Goal: Complete application form

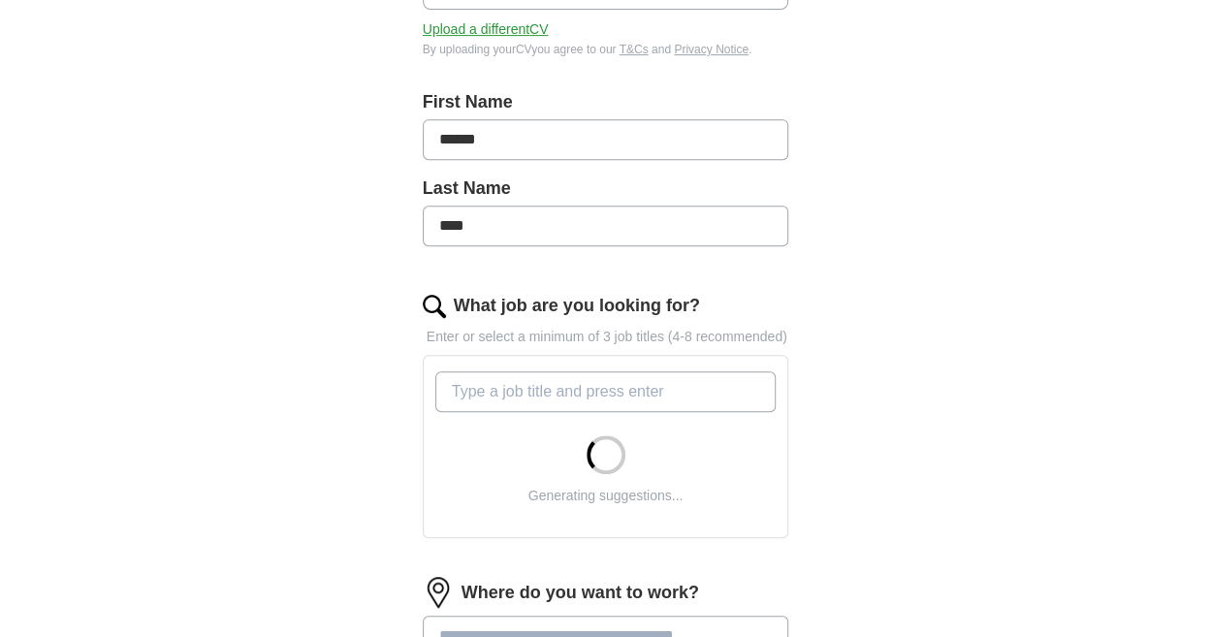
scroll to position [407, 0]
click at [496, 119] on input "******" at bounding box center [606, 137] width 366 height 41
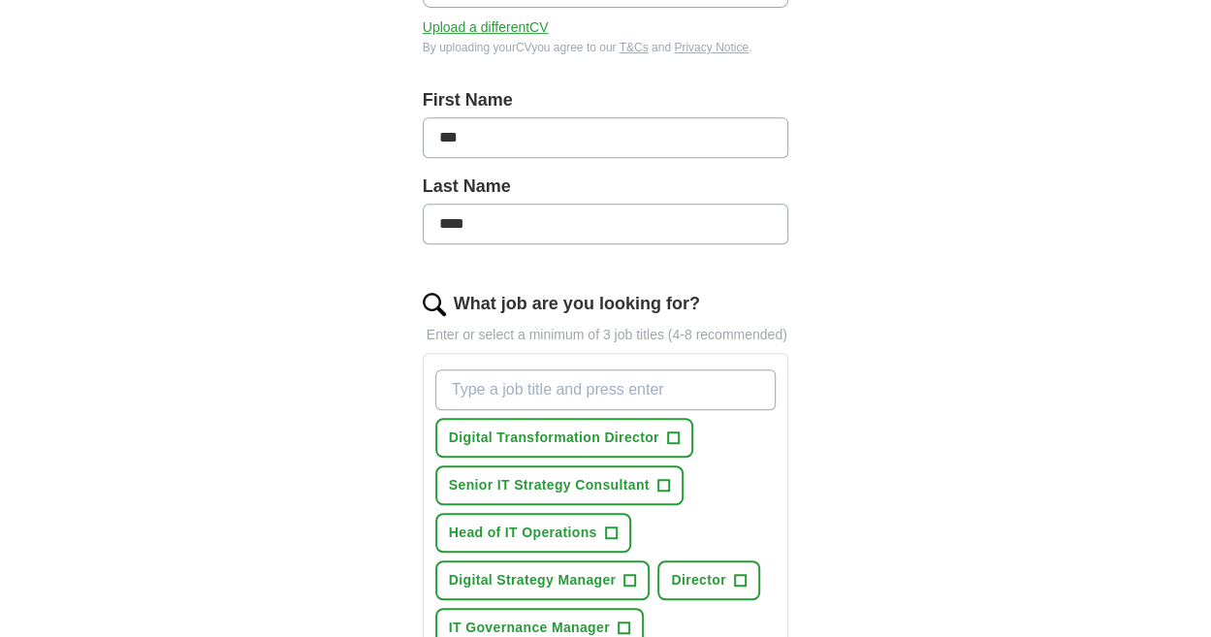
type input "***"
click at [297, 237] on div "ApplyIQ Let ApplyIQ do the hard work of searching and applying for jobs. Just t…" at bounding box center [606, 548] width 993 height 1793
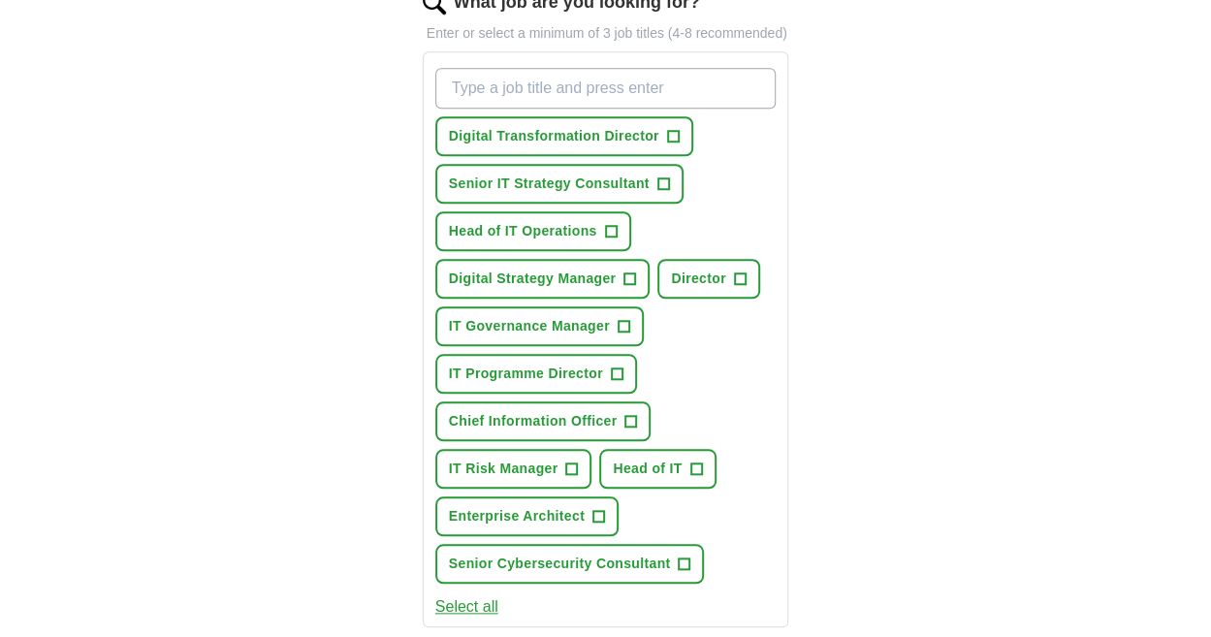
scroll to position [736, 0]
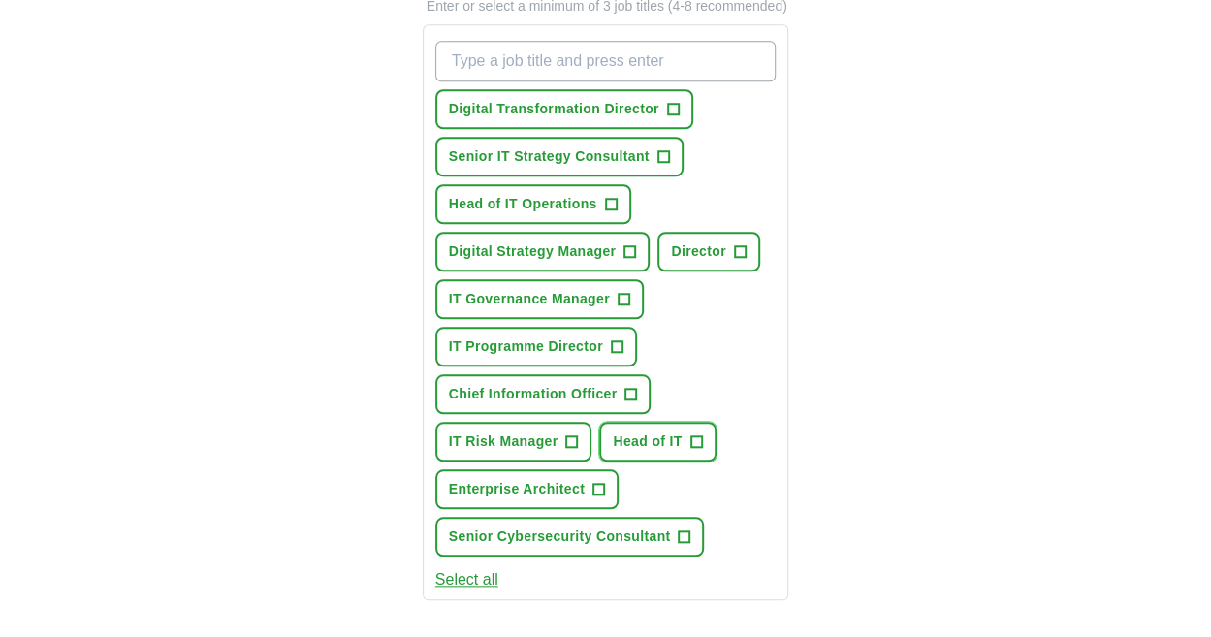
click at [649, 431] on span "Head of IT" at bounding box center [647, 441] width 69 height 20
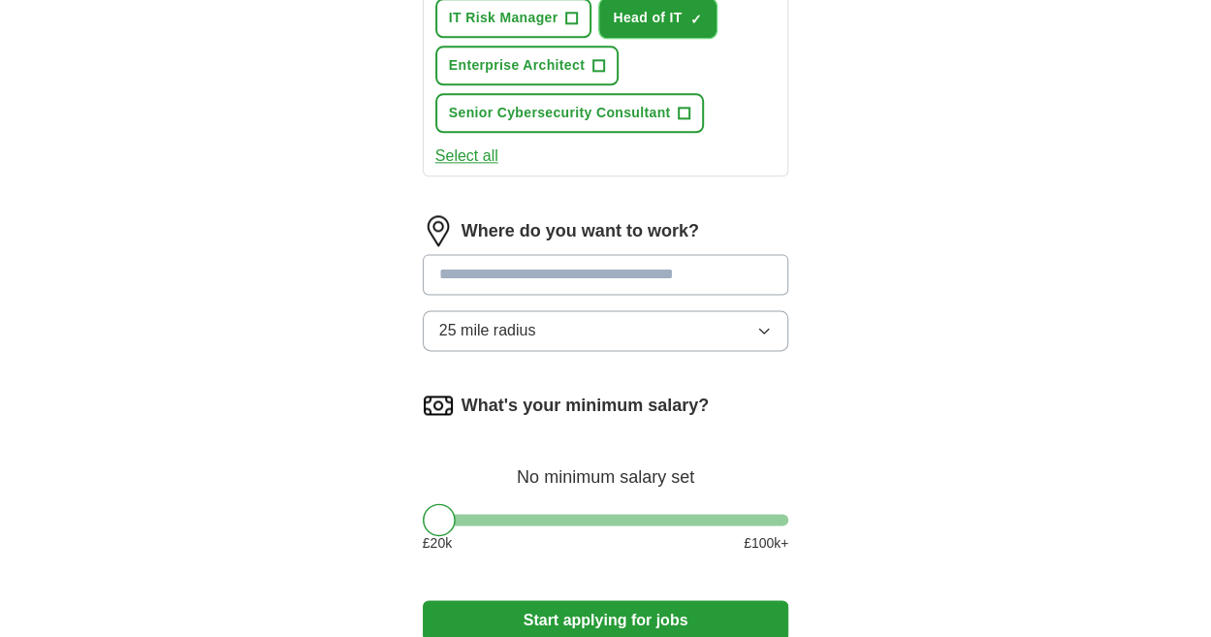
scroll to position [1160, 0]
click at [760, 310] on button "25 mile radius" at bounding box center [606, 329] width 366 height 41
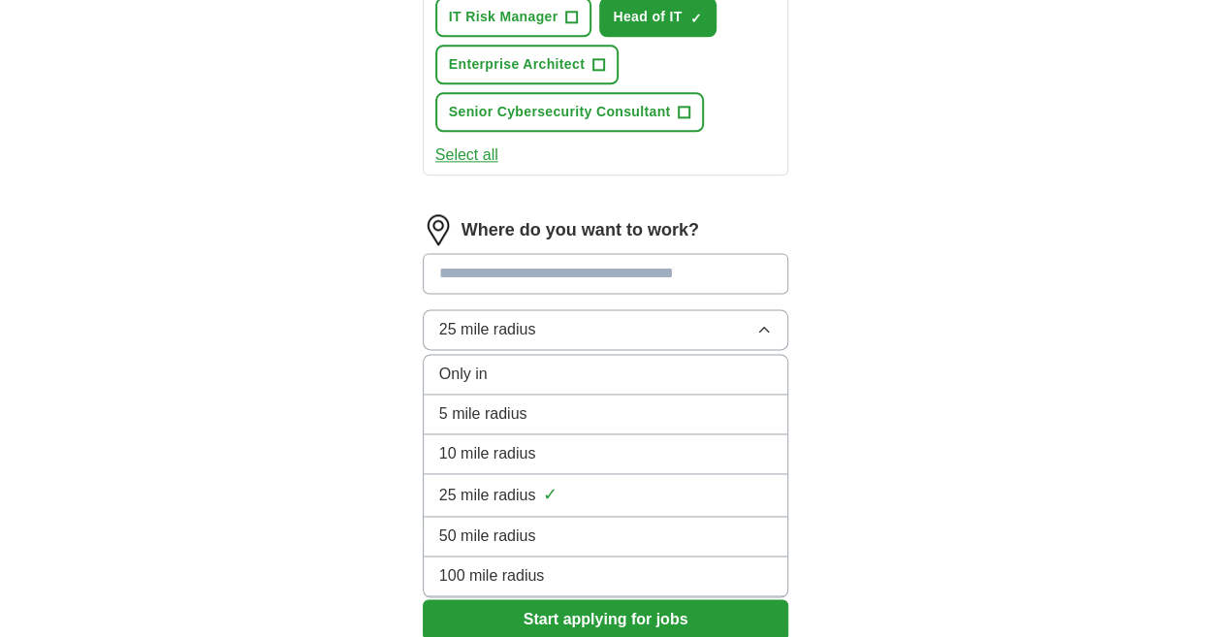
click at [560, 564] on div "100 mile radius" at bounding box center [605, 575] width 333 height 23
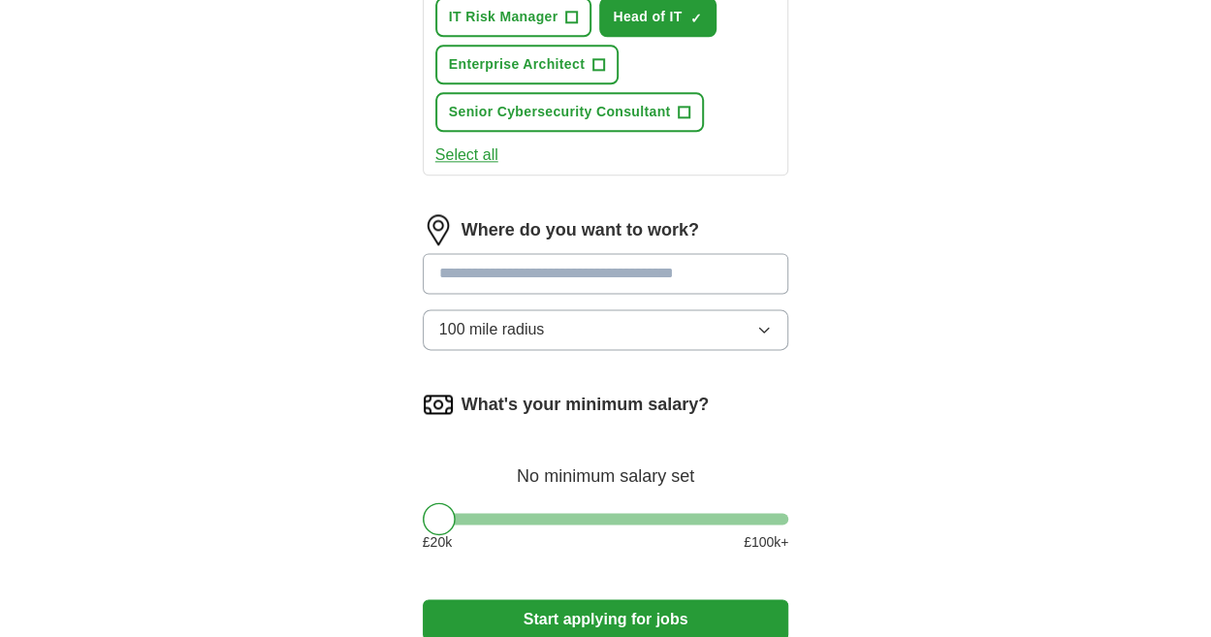
click at [520, 253] on input at bounding box center [606, 273] width 366 height 41
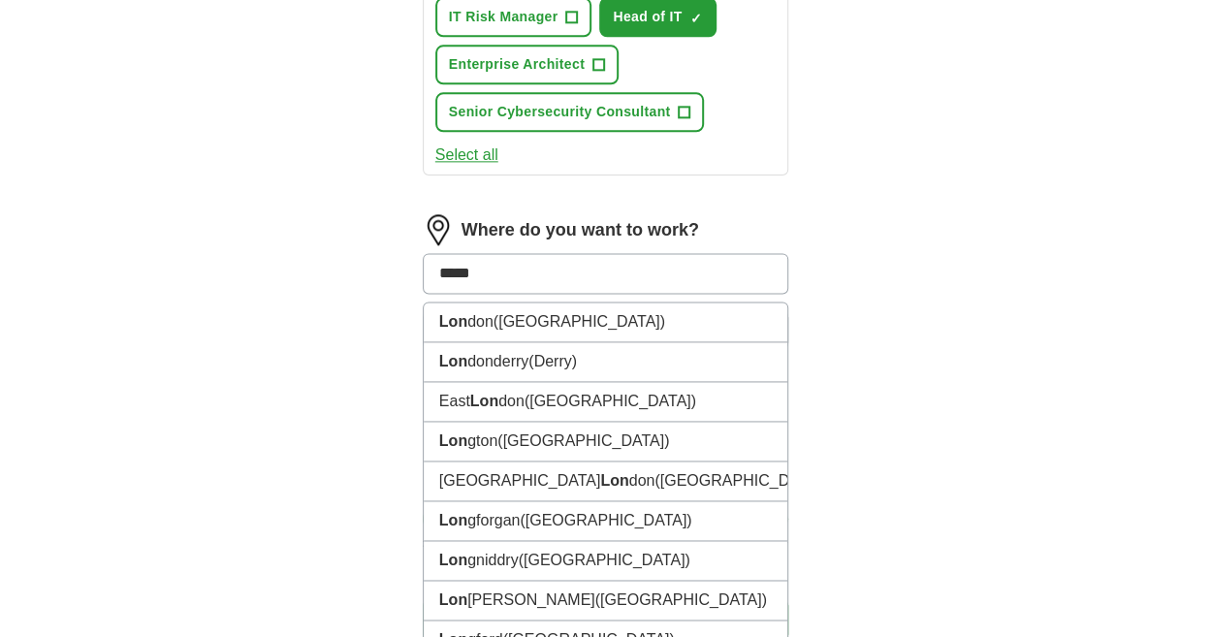
type input "******"
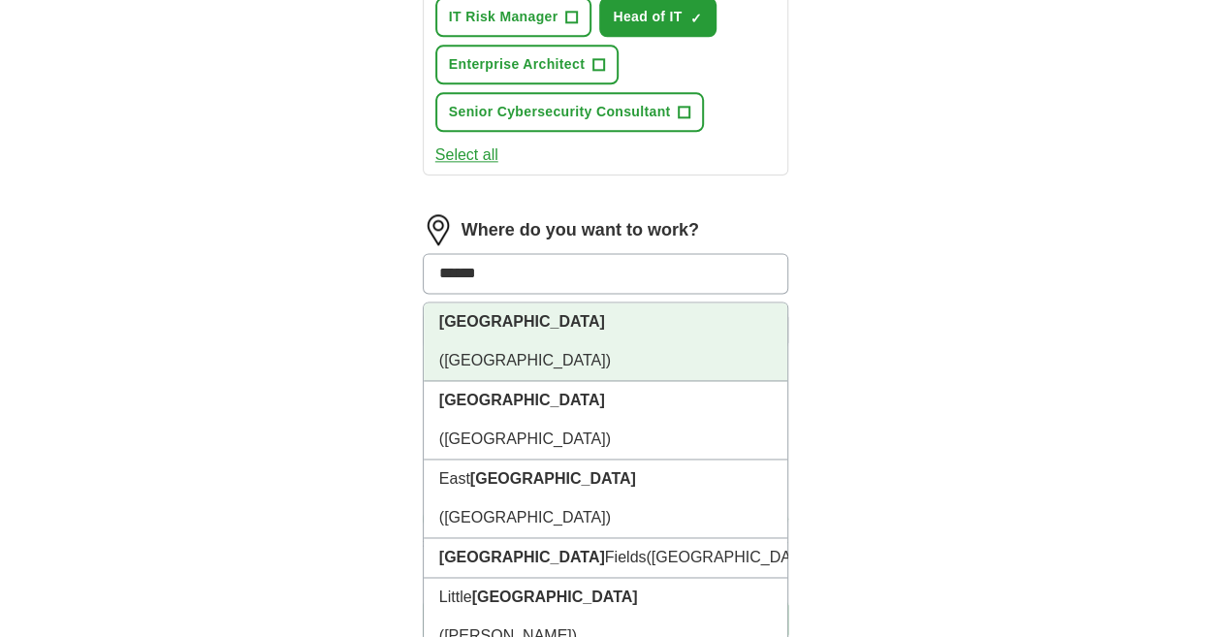
click at [483, 313] on strong "[GEOGRAPHIC_DATA]" at bounding box center [522, 321] width 166 height 16
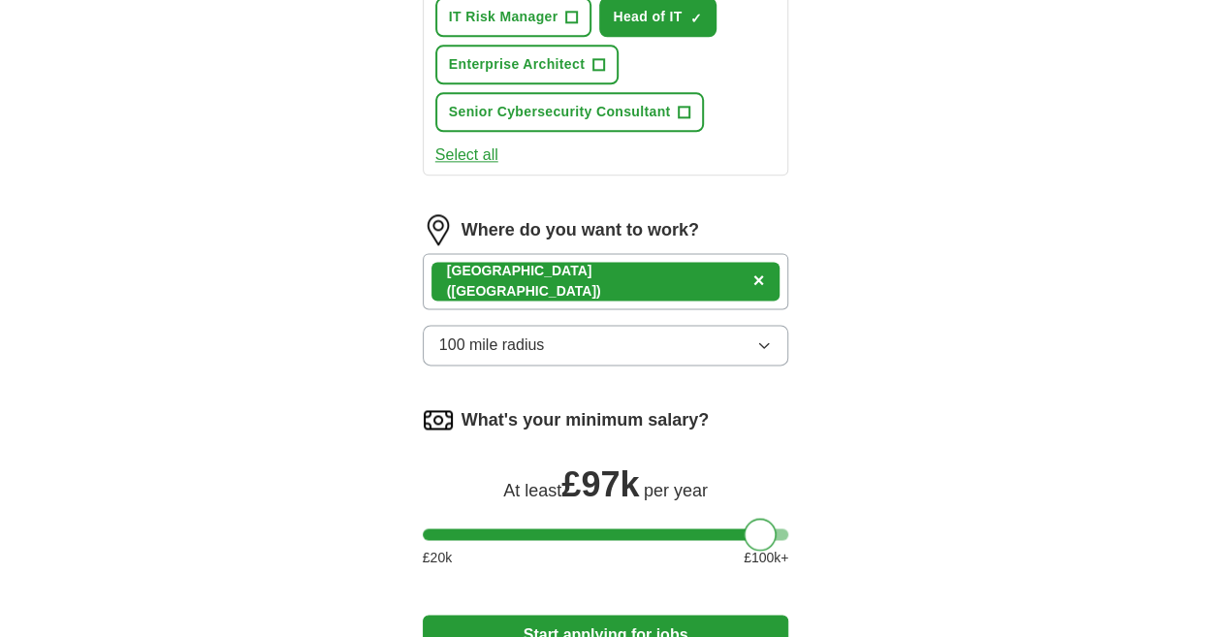
click at [759, 528] on div at bounding box center [606, 534] width 366 height 12
drag, startPoint x: 759, startPoint y: 507, endPoint x: 688, endPoint y: 517, distance: 71.4
click at [688, 518] on div at bounding box center [689, 534] width 33 height 33
click at [591, 615] on button "Start applying for jobs" at bounding box center [606, 635] width 366 height 41
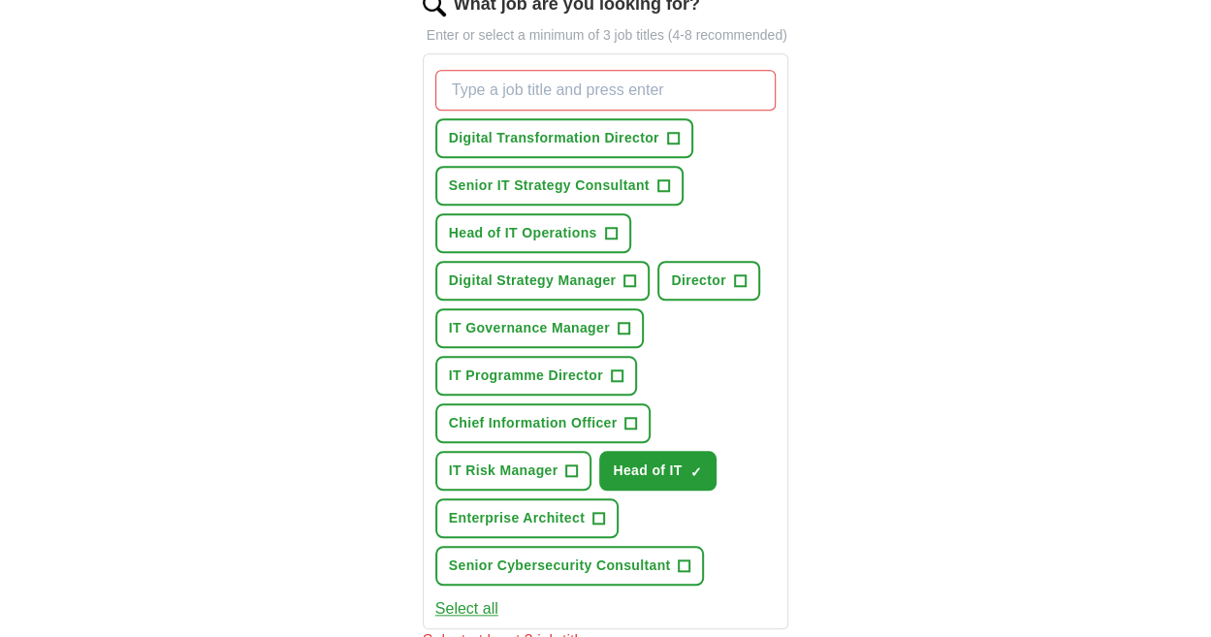
scroll to position [634, 0]
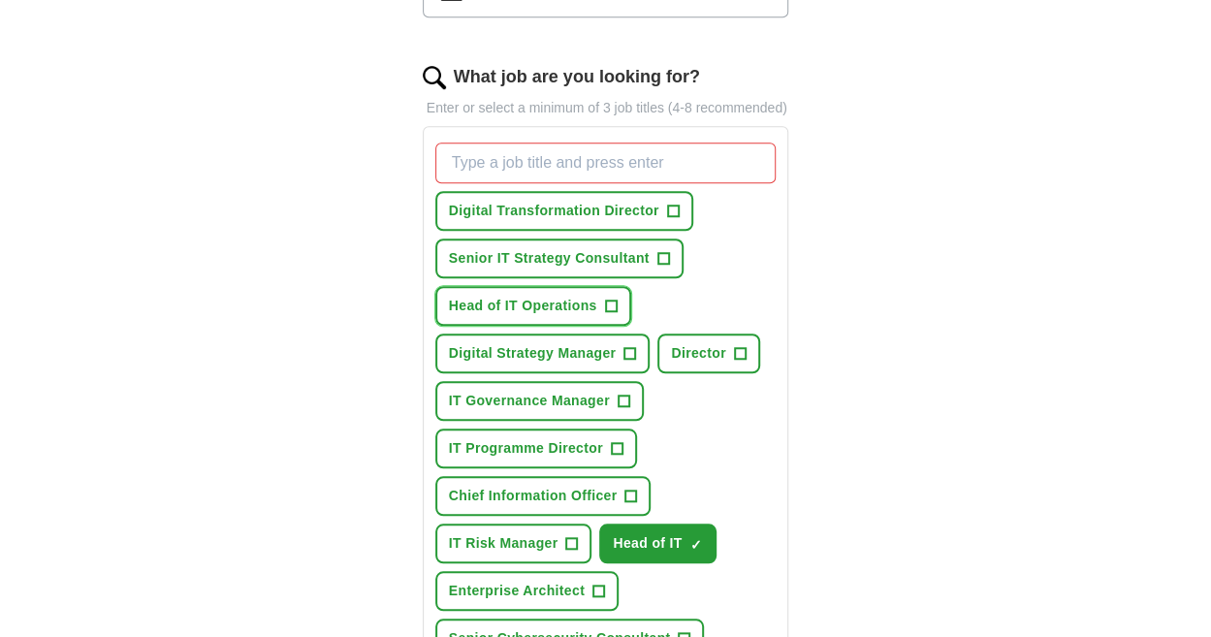
click at [605, 299] on span "+" at bounding box center [611, 307] width 12 height 16
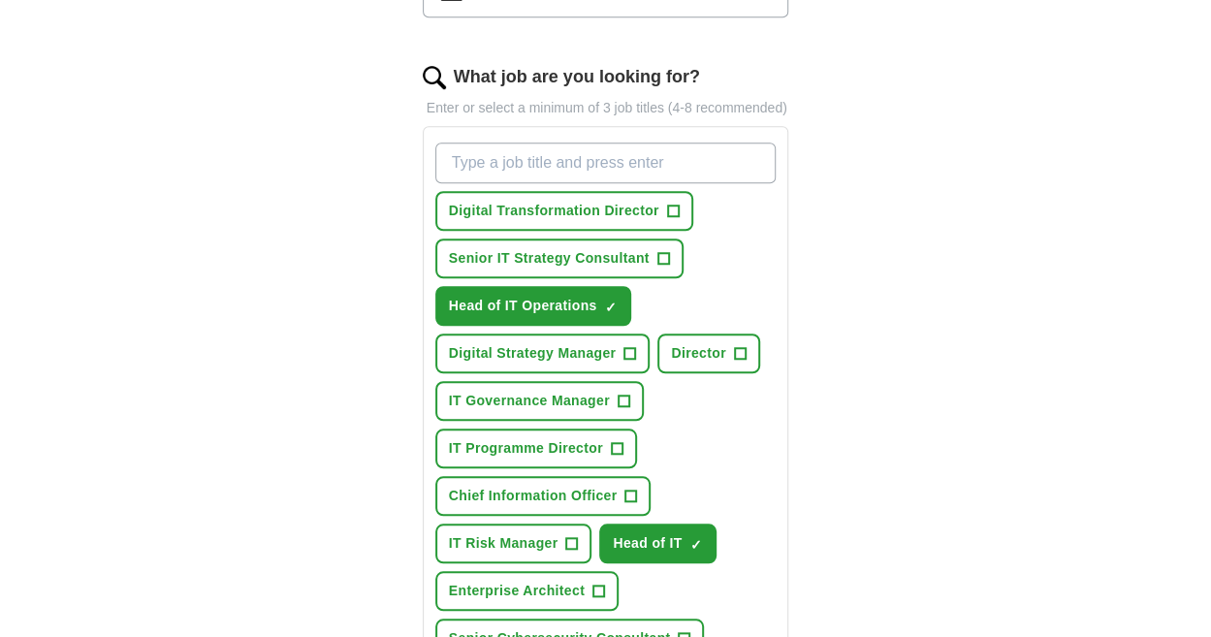
click at [547, 142] on input "What job are you looking for?" at bounding box center [605, 162] width 341 height 41
type input "IT Director"
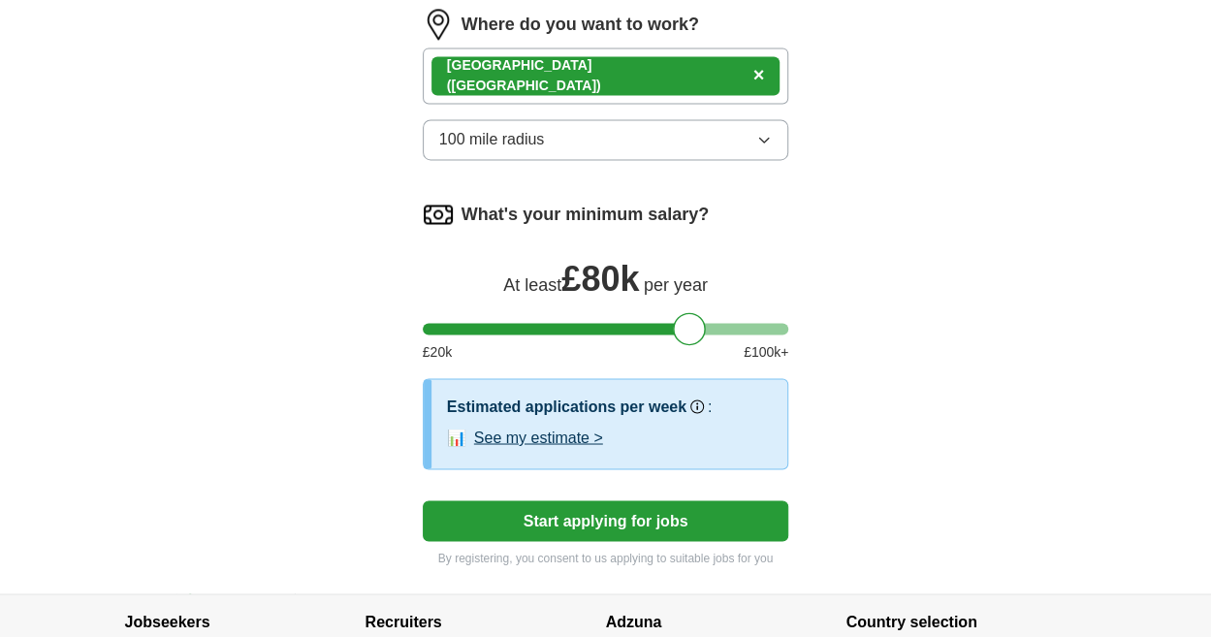
scroll to position [1414, 0]
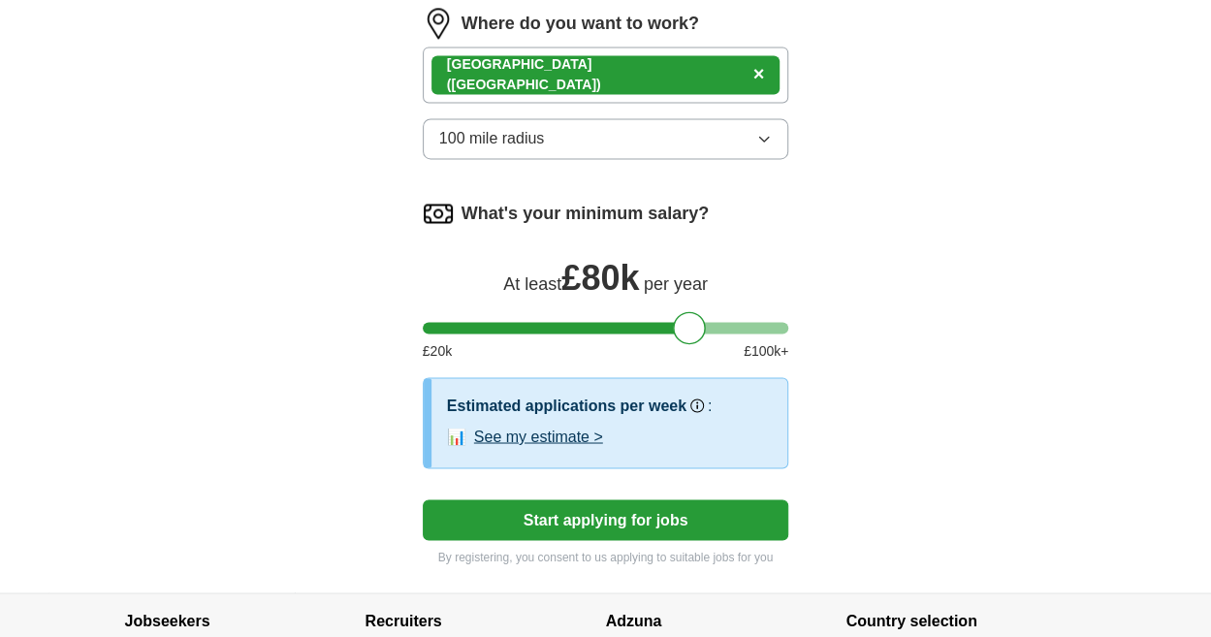
click at [564, 499] on button "Start applying for jobs" at bounding box center [606, 519] width 366 height 41
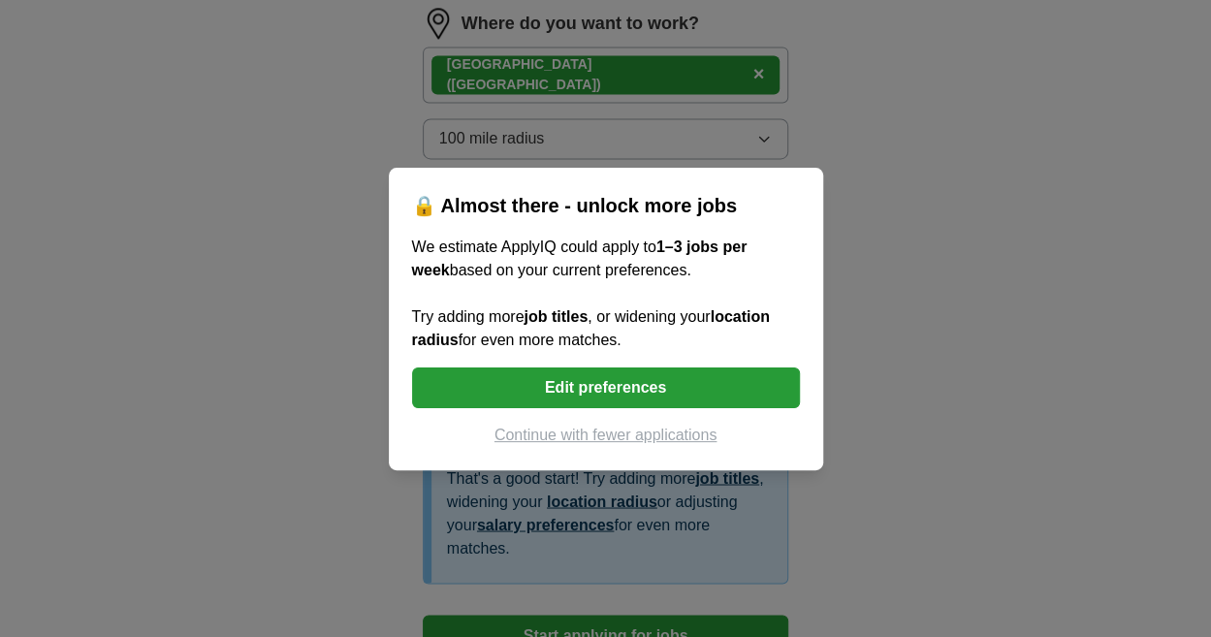
click at [597, 396] on button "Edit preferences" at bounding box center [606, 387] width 388 height 41
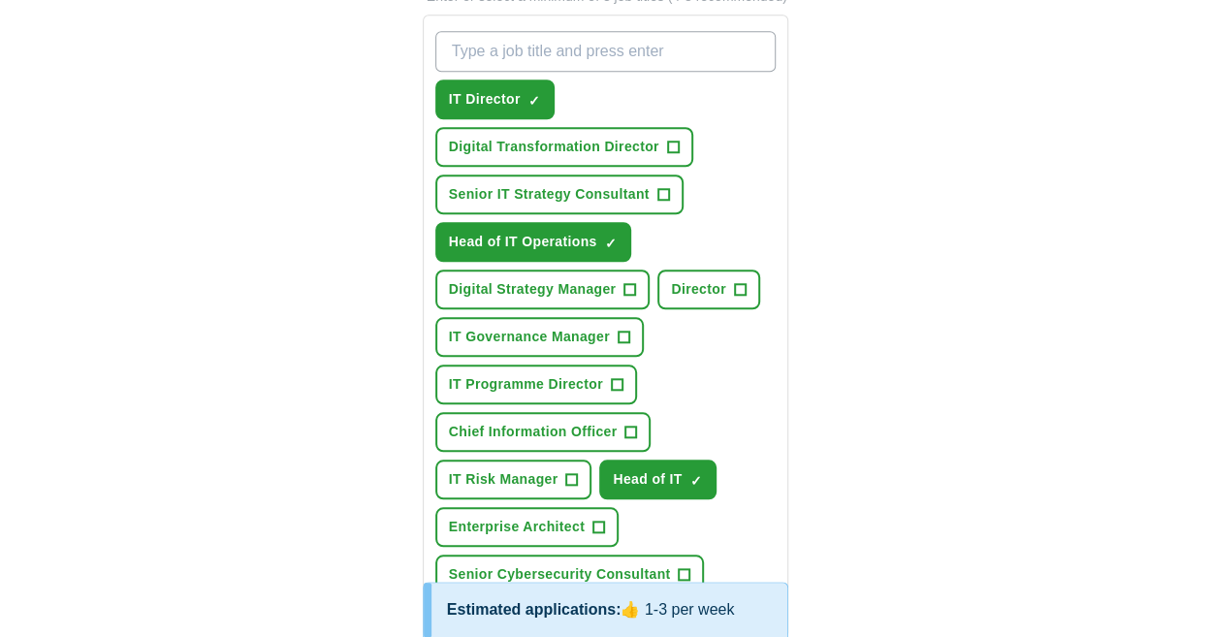
scroll to position [744, 0]
click at [632, 426] on span "+" at bounding box center [631, 434] width 12 height 16
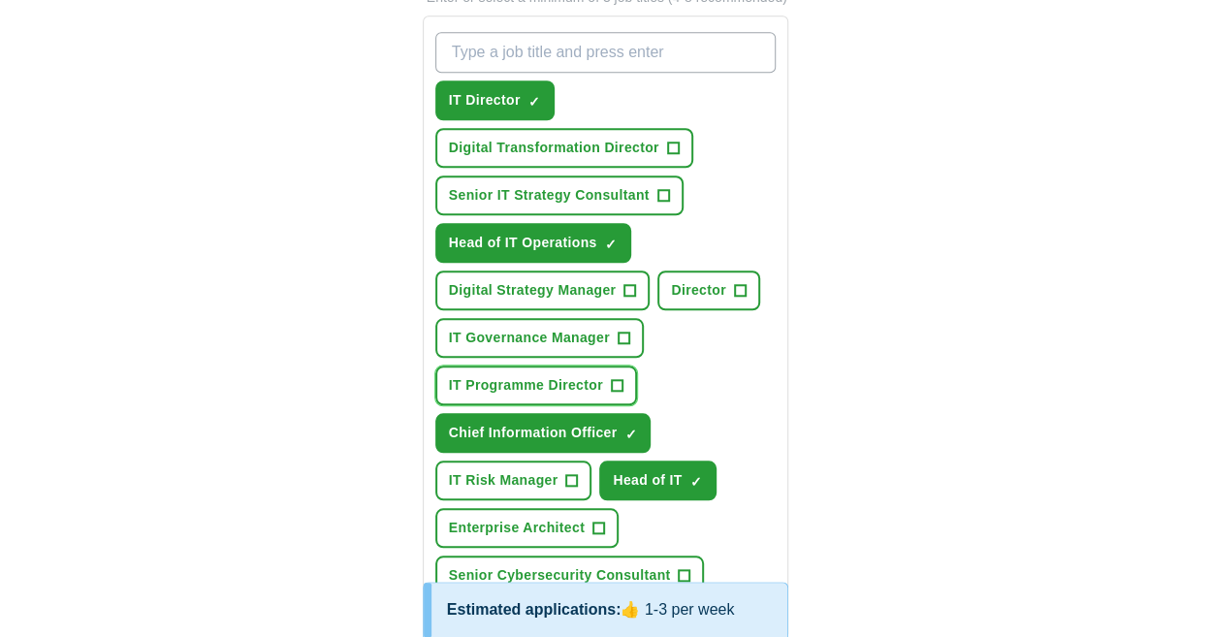
click at [620, 378] on span "+" at bounding box center [617, 386] width 12 height 16
click at [674, 141] on span "+" at bounding box center [673, 149] width 12 height 16
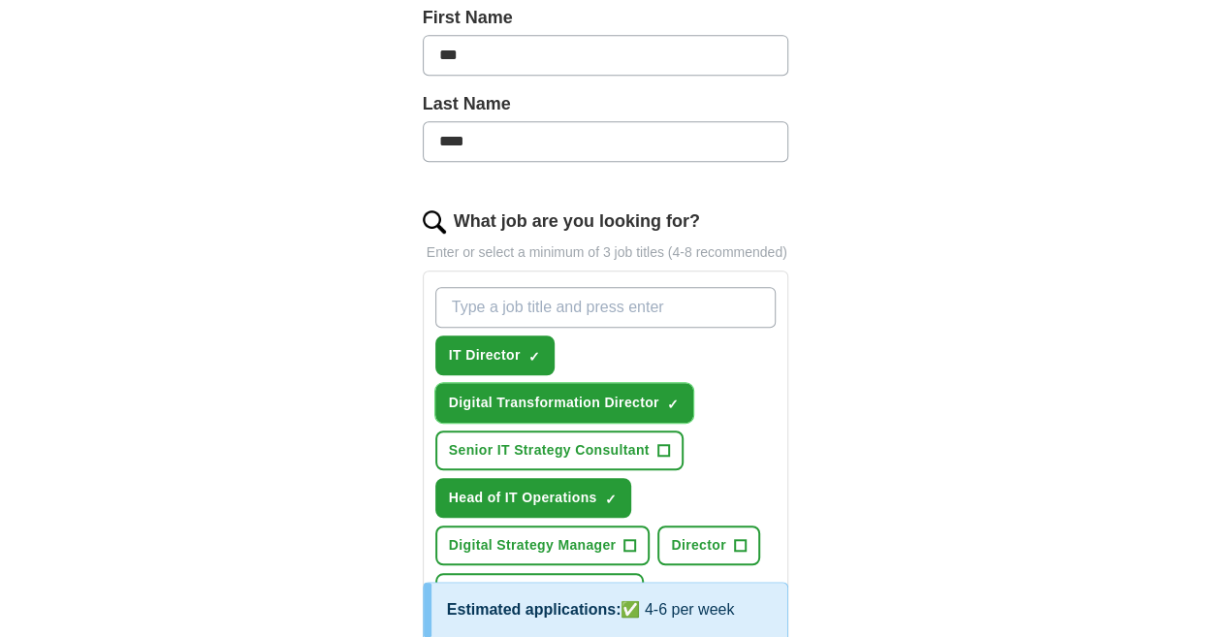
scroll to position [481, 0]
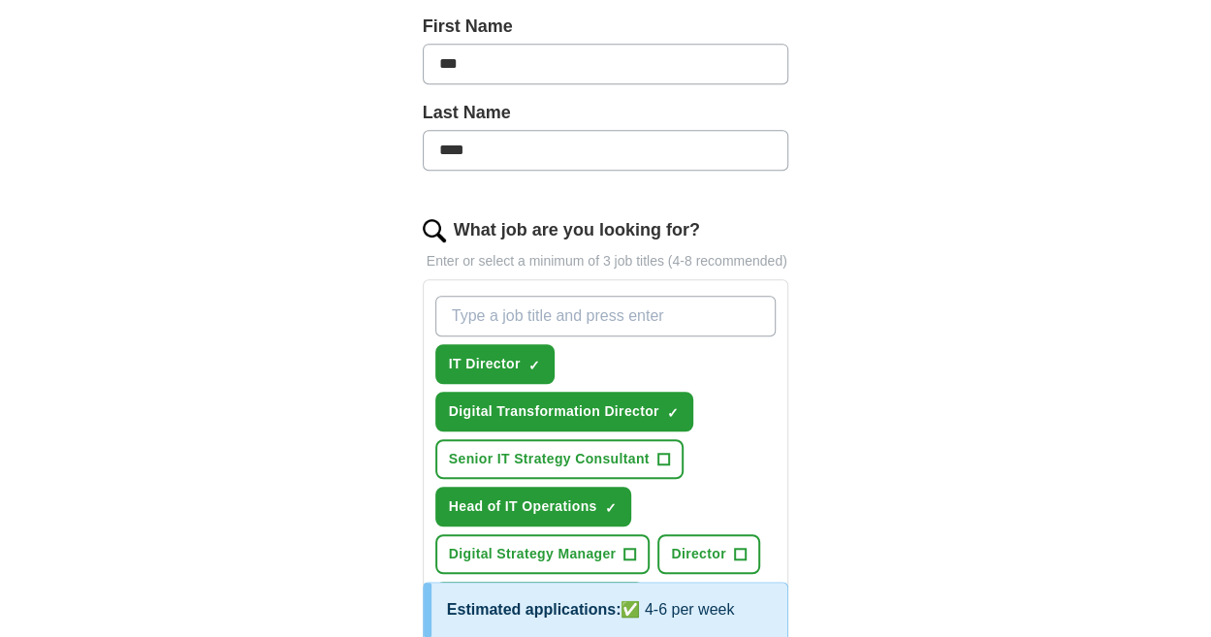
click at [564, 296] on input "What job are you looking for?" at bounding box center [605, 316] width 341 height 41
type input "Head of IT Operations"
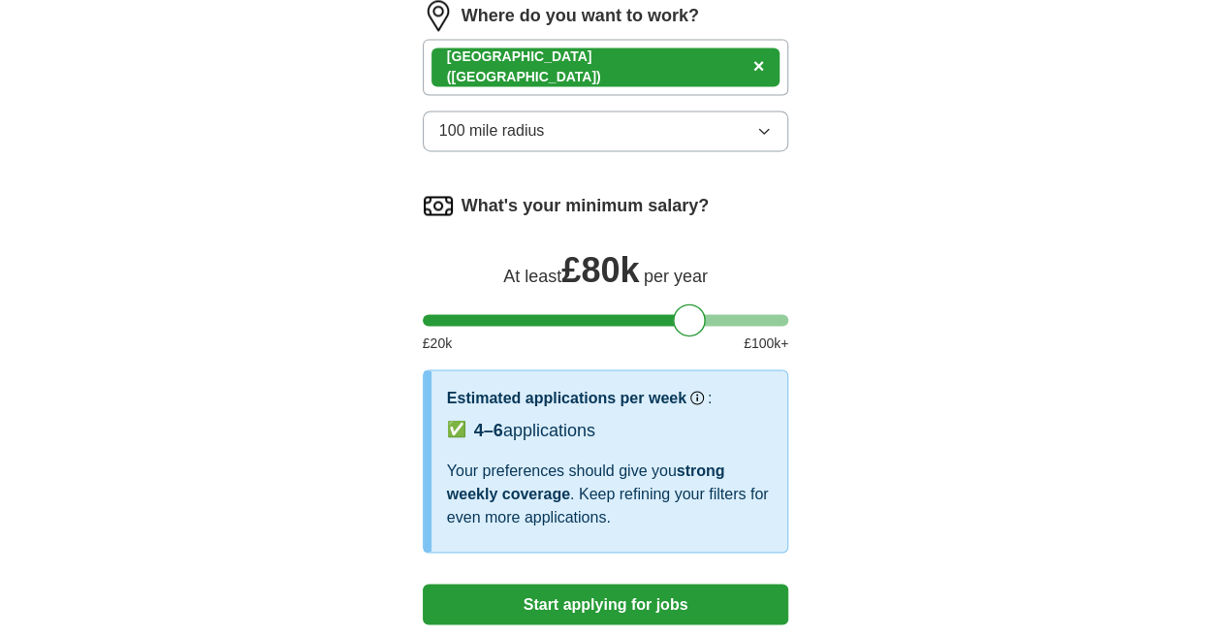
scroll to position [1424, 0]
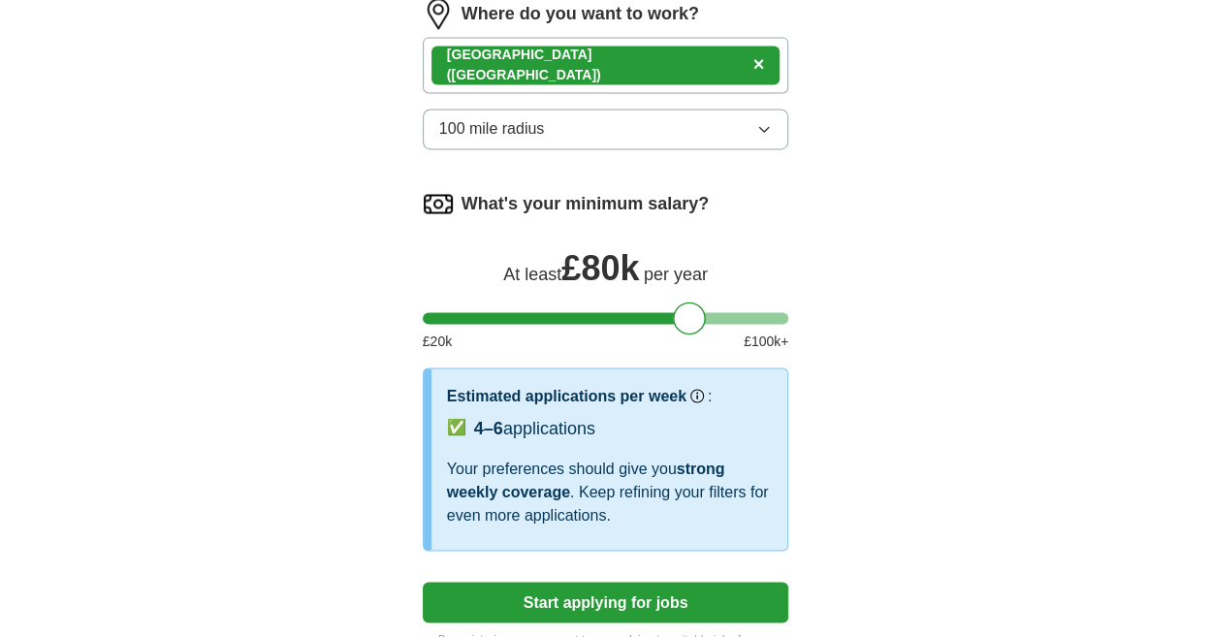
click at [605, 582] on button "Start applying for jobs" at bounding box center [606, 602] width 366 height 41
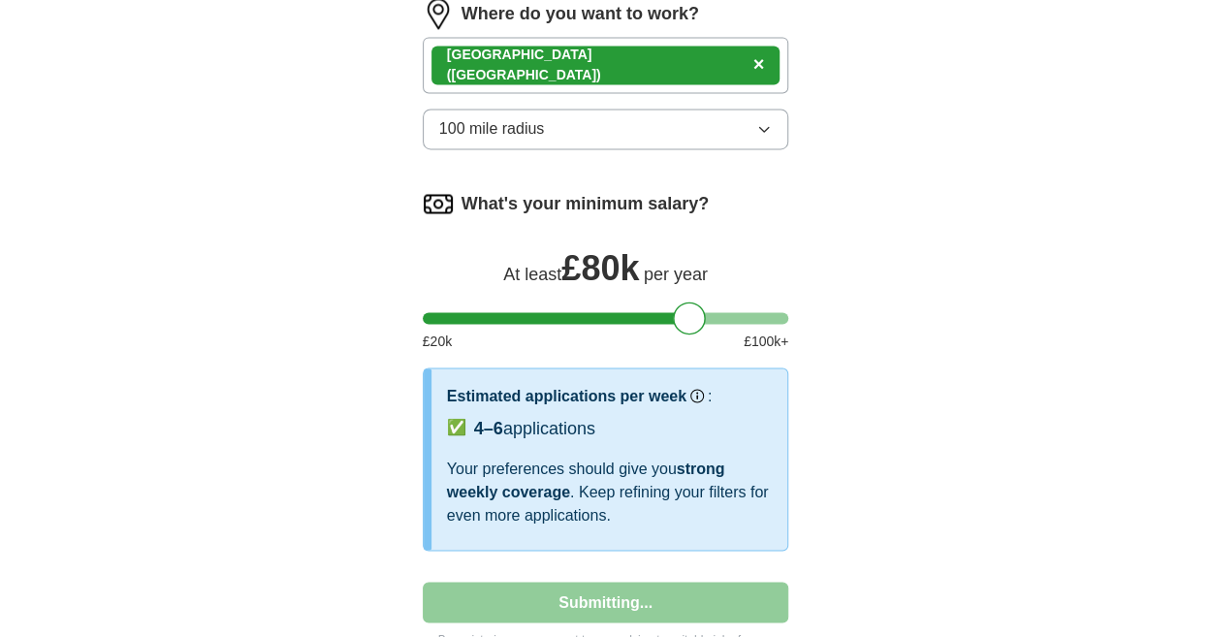
select select "**"
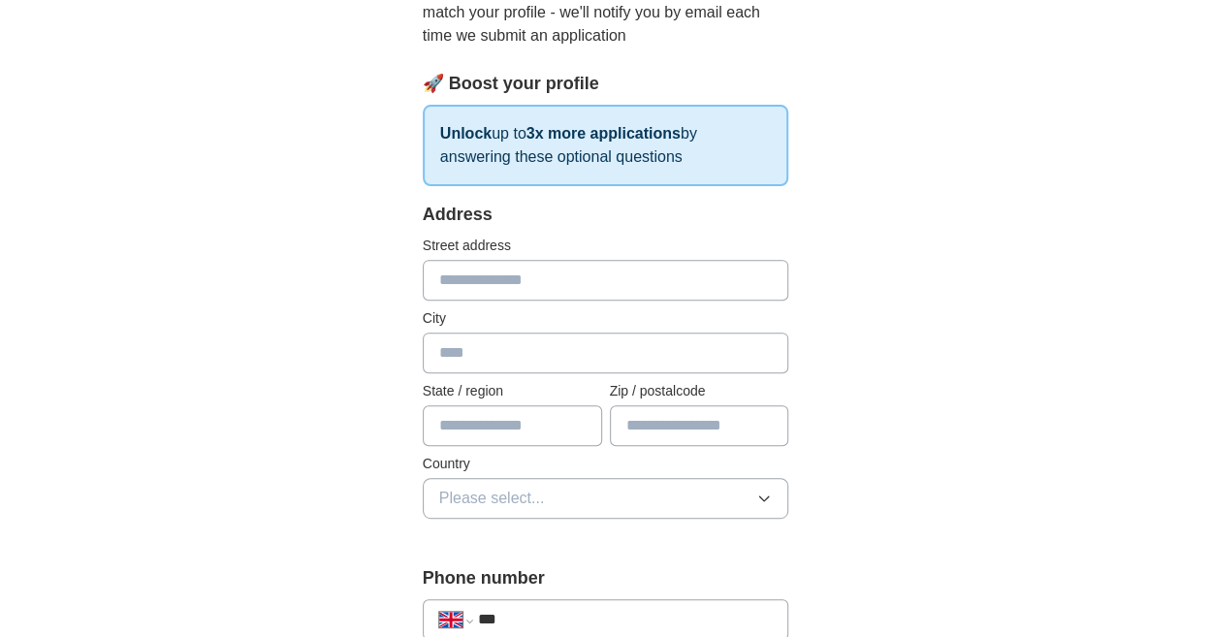
scroll to position [244, 0]
click at [475, 294] on input "text" at bounding box center [606, 279] width 366 height 41
type input "**********"
type input "*******"
type input "**********"
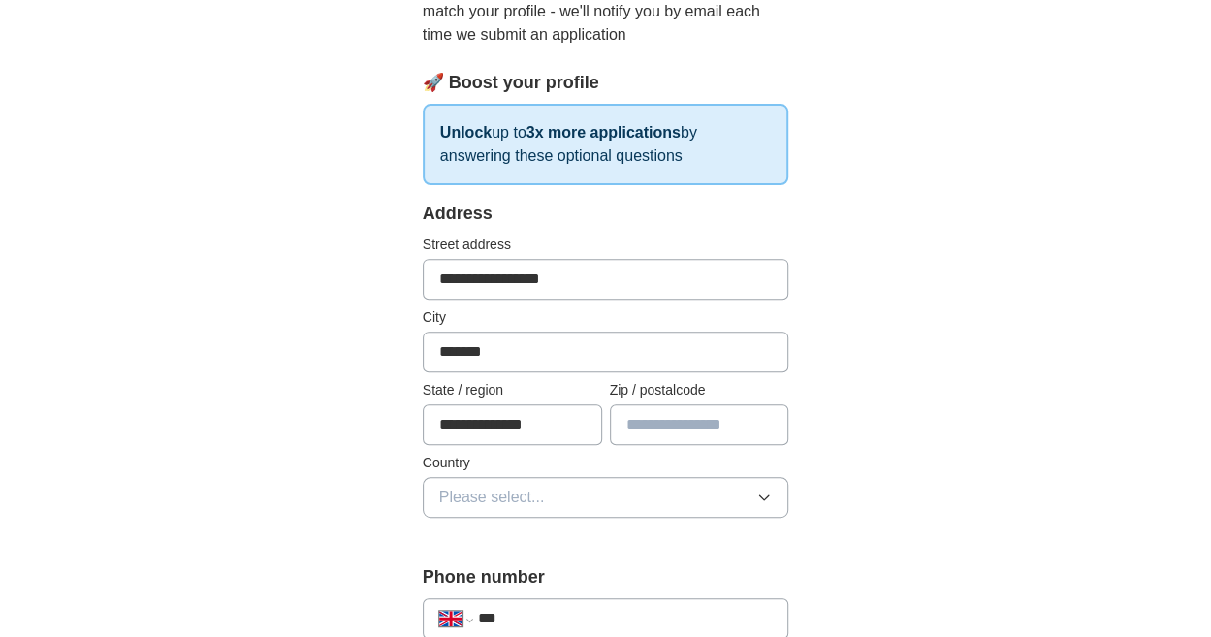
type input "********"
click at [611, 501] on button "Please select..." at bounding box center [606, 497] width 366 height 41
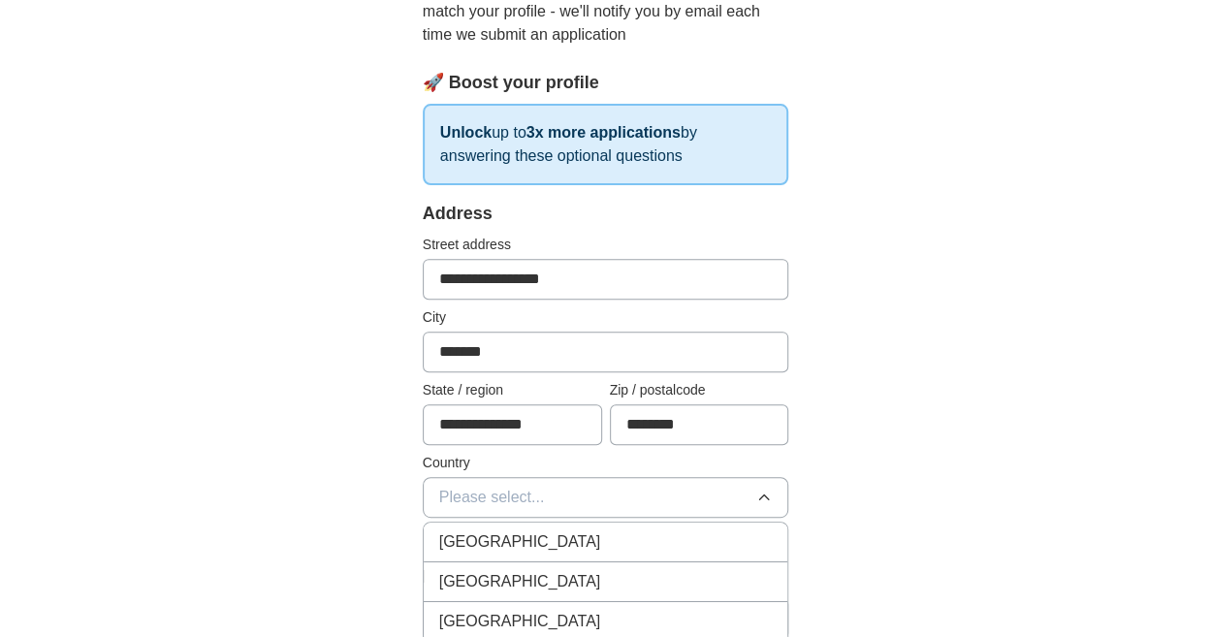
click at [541, 542] on span "[GEOGRAPHIC_DATA]" at bounding box center [520, 541] width 162 height 23
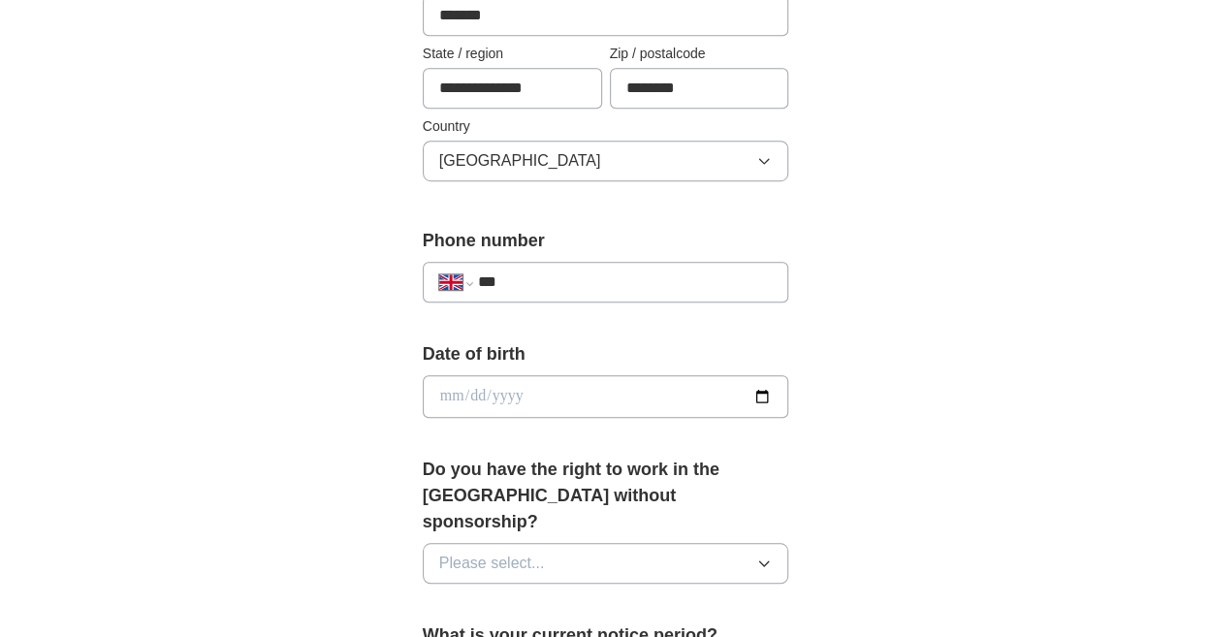
scroll to position [583, 0]
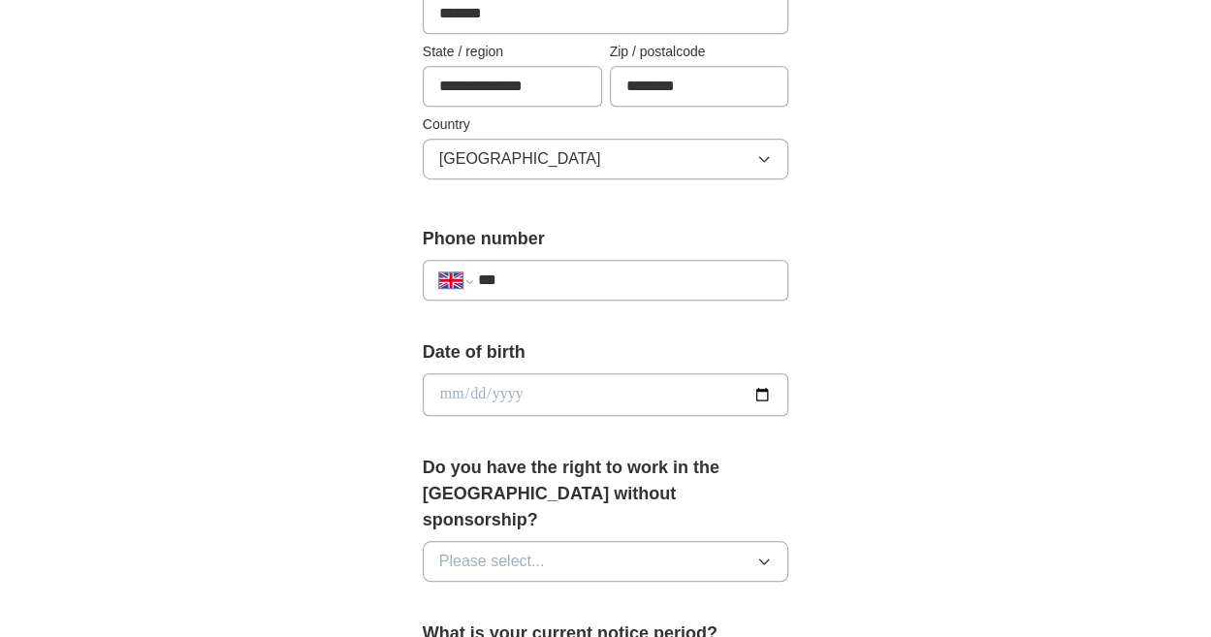
click at [582, 278] on input "***" at bounding box center [625, 279] width 295 height 23
type input "**********"
click at [559, 391] on input "date" at bounding box center [606, 394] width 366 height 43
click at [858, 450] on div "**********" at bounding box center [606, 384] width 993 height 1814
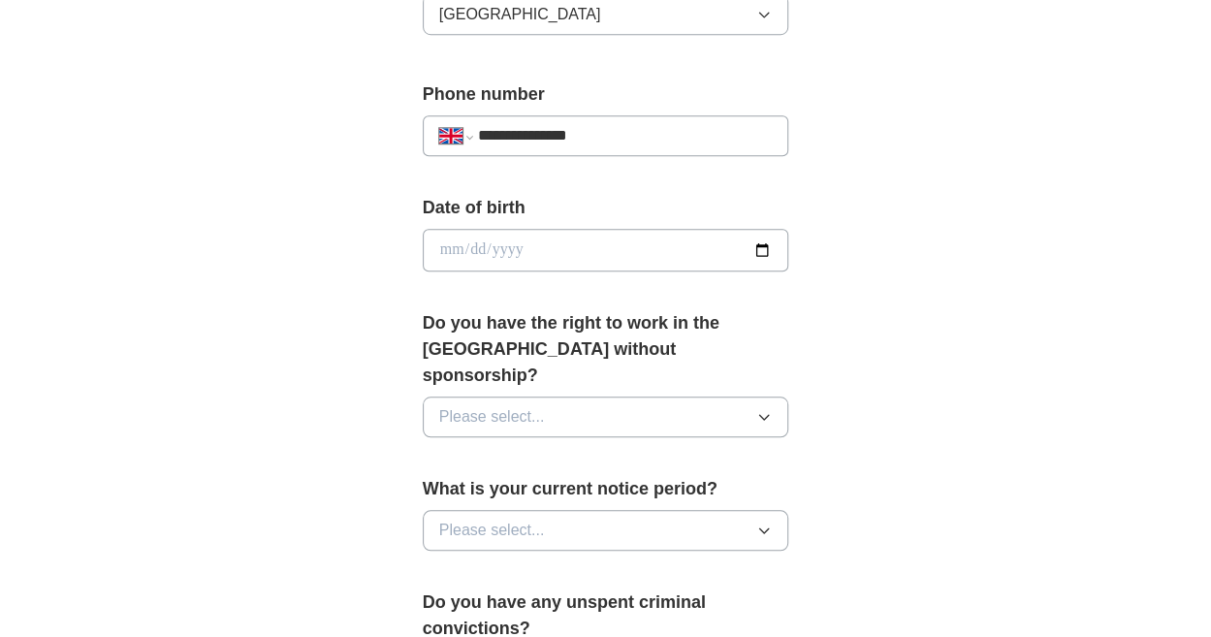
scroll to position [728, 0]
click at [758, 408] on icon "button" at bounding box center [764, 416] width 16 height 16
click at [531, 481] on li "No" at bounding box center [606, 501] width 364 height 40
click at [748, 509] on button "Please select..." at bounding box center [606, 529] width 366 height 41
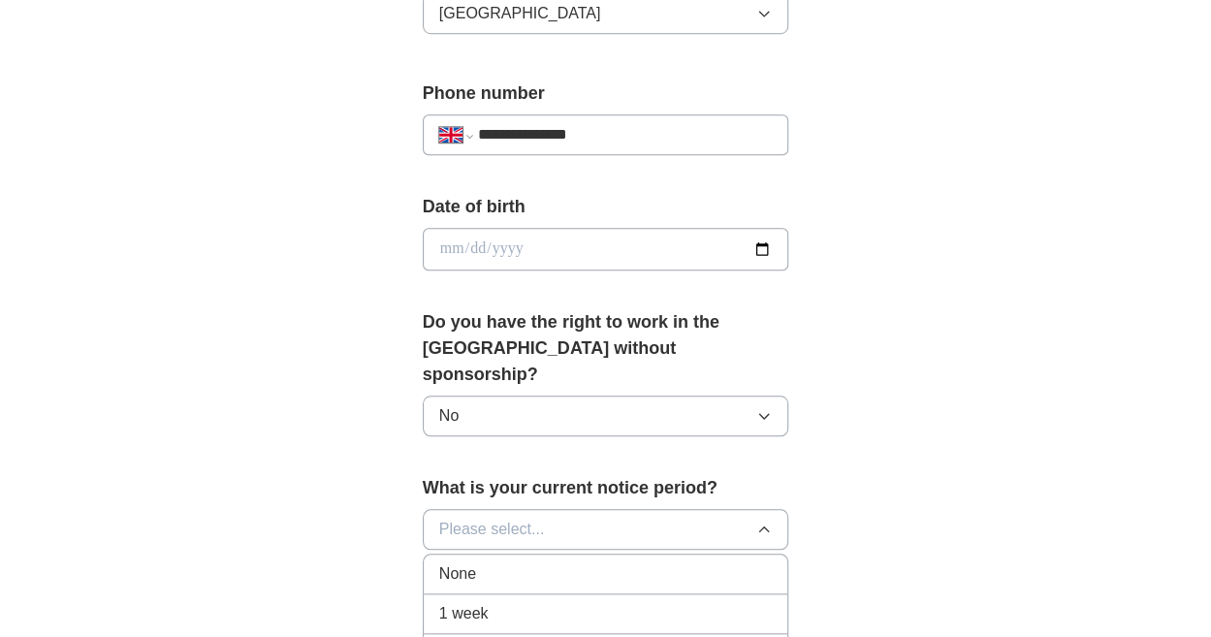
click at [553, 562] on div "None" at bounding box center [605, 573] width 333 height 23
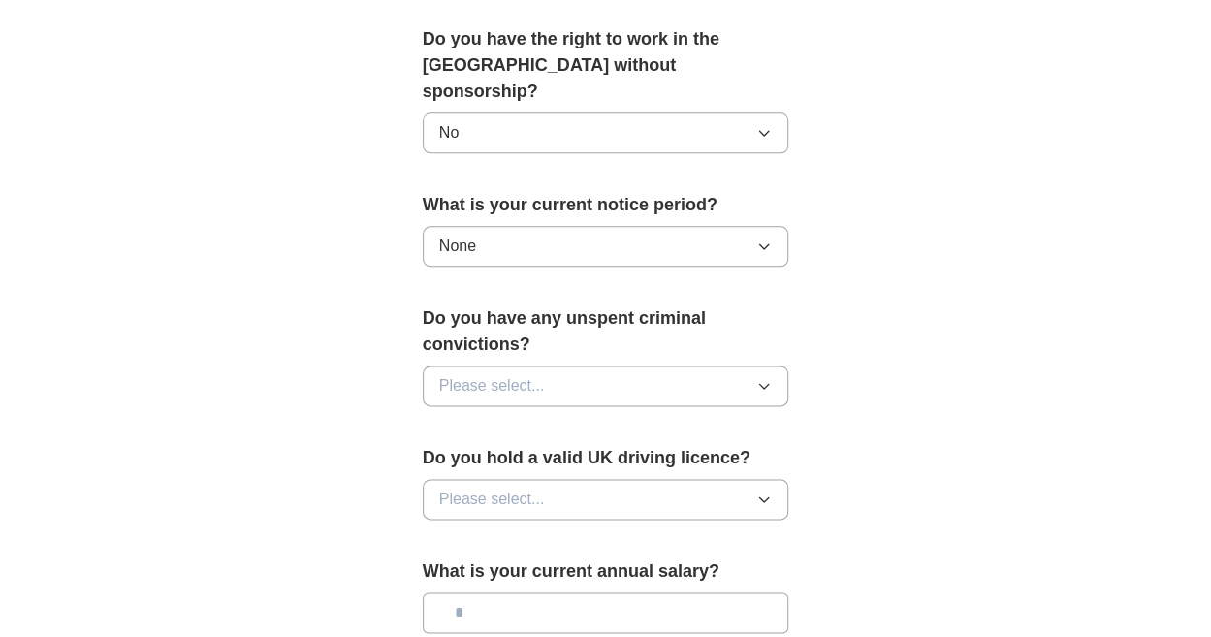
scroll to position [1014, 0]
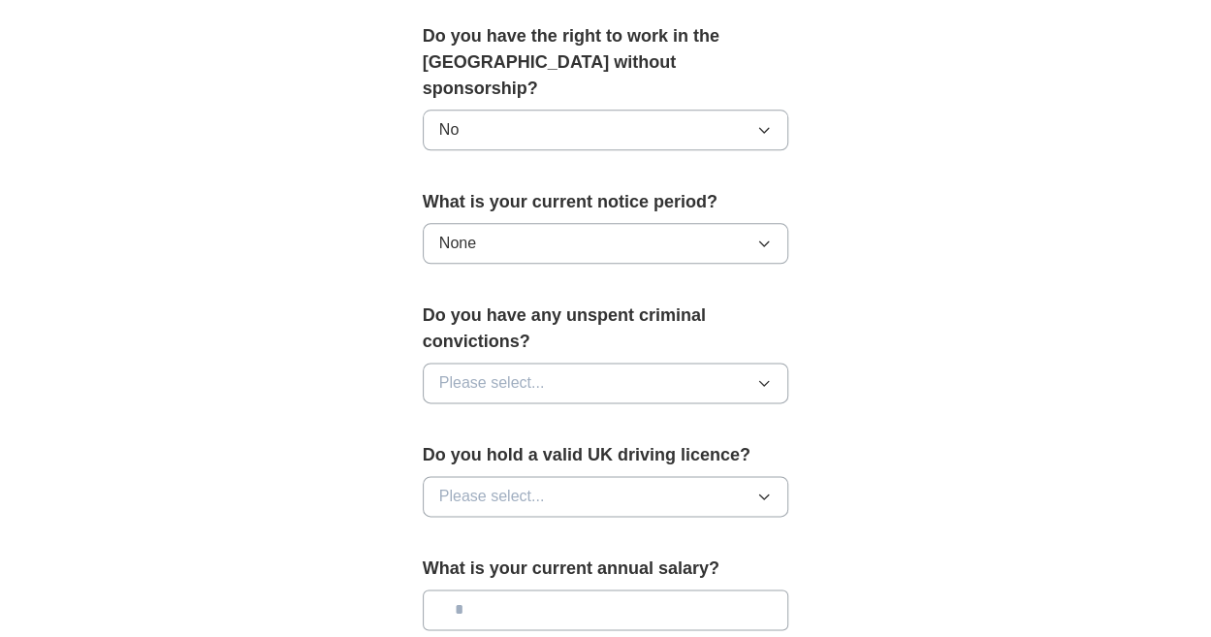
click at [650, 363] on button "Please select..." at bounding box center [606, 383] width 366 height 41
click at [518, 456] on div "No" at bounding box center [605, 467] width 333 height 23
click at [547, 476] on button "Please select..." at bounding box center [606, 496] width 366 height 41
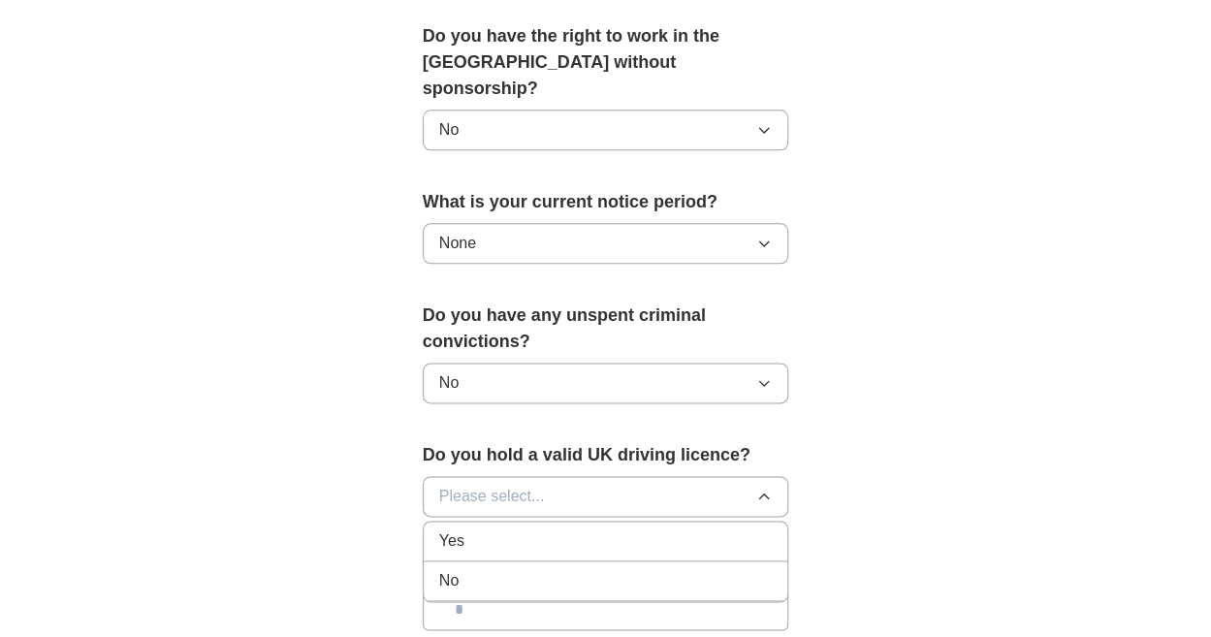
click at [503, 522] on li "Yes" at bounding box center [606, 541] width 364 height 40
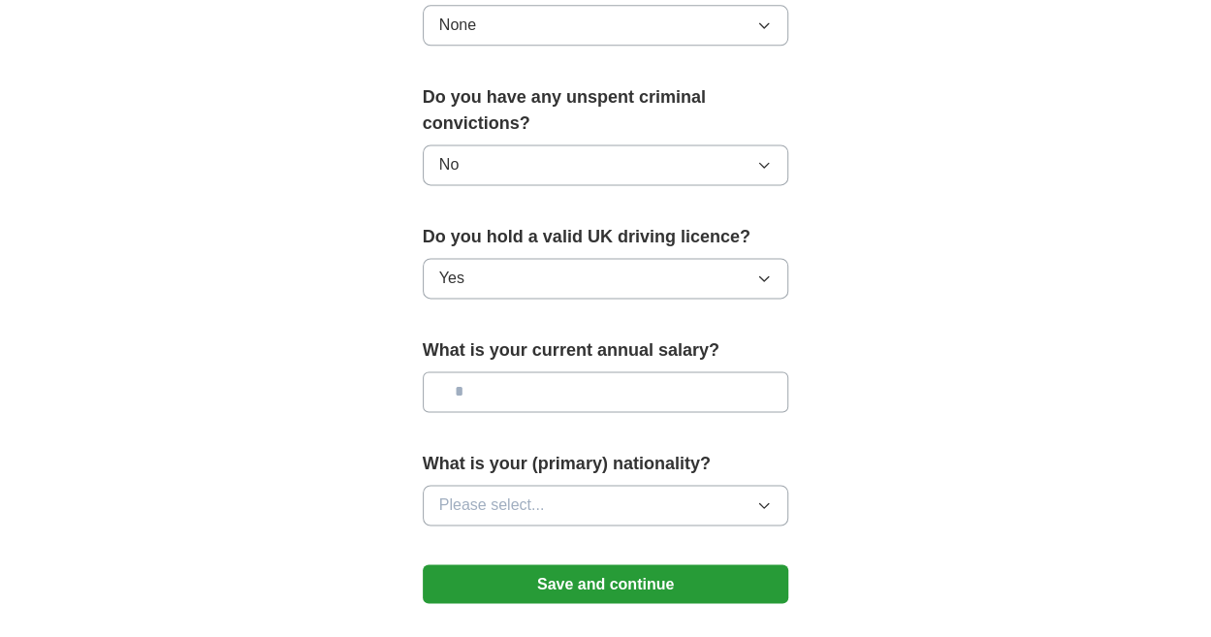
scroll to position [1233, 0]
click at [498, 370] on input "text" at bounding box center [606, 390] width 366 height 41
type input "*******"
click at [702, 484] on button "Please select..." at bounding box center [606, 504] width 366 height 41
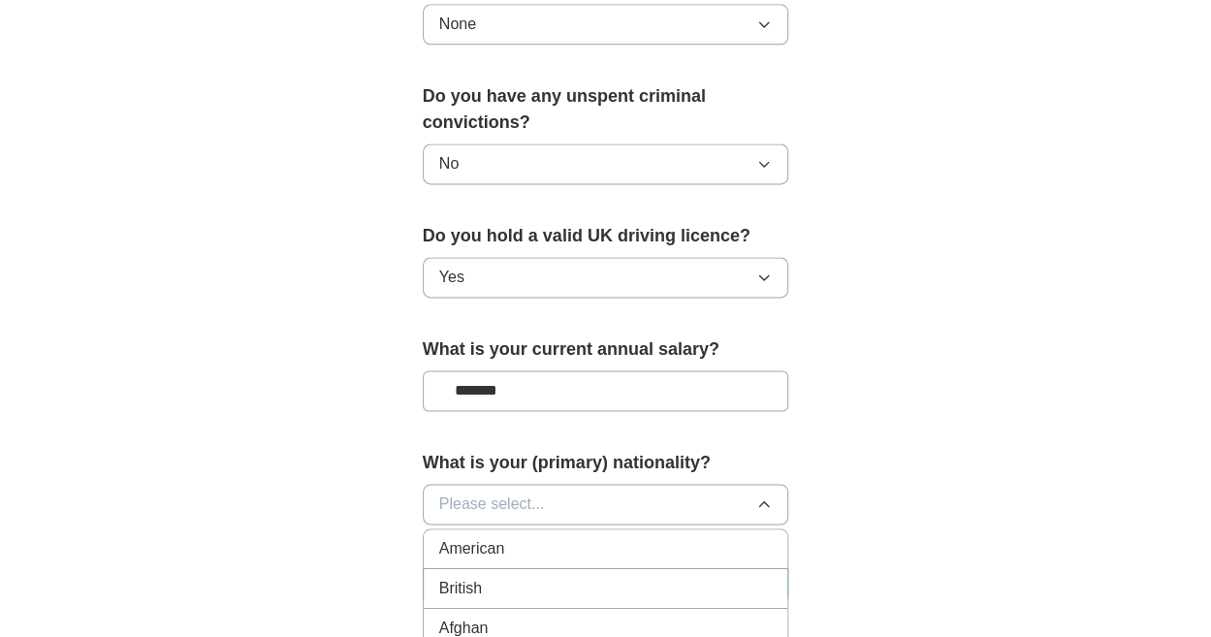
click at [517, 577] on div "British" at bounding box center [605, 588] width 333 height 23
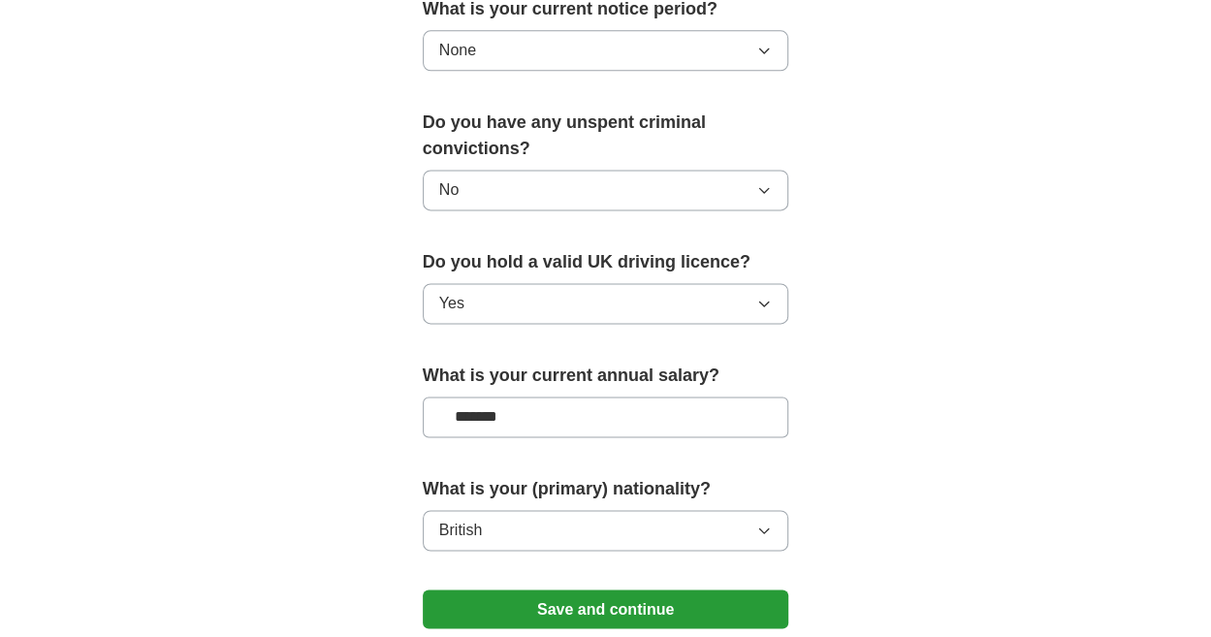
scroll to position [1206, 0]
click at [545, 590] on button "Save and continue" at bounding box center [606, 609] width 366 height 39
